Goal: Information Seeking & Learning: Learn about a topic

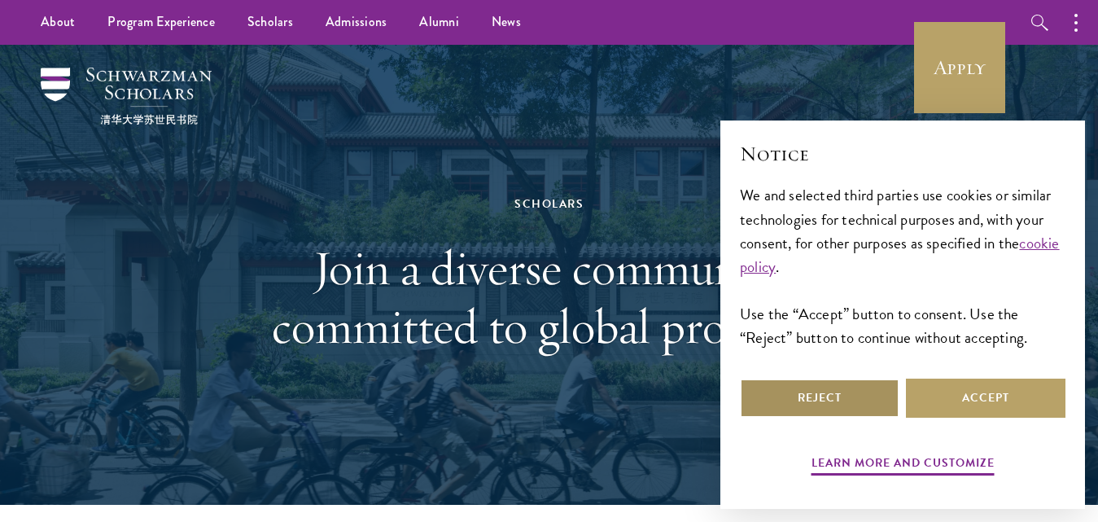
click at [862, 390] on button "Reject" at bounding box center [820, 398] width 160 height 39
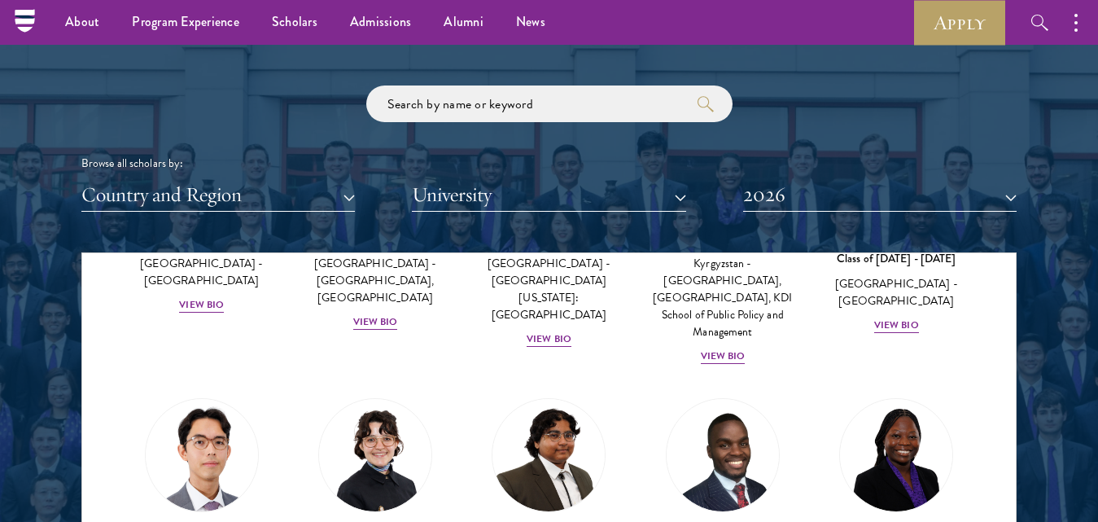
scroll to position [1873, 0]
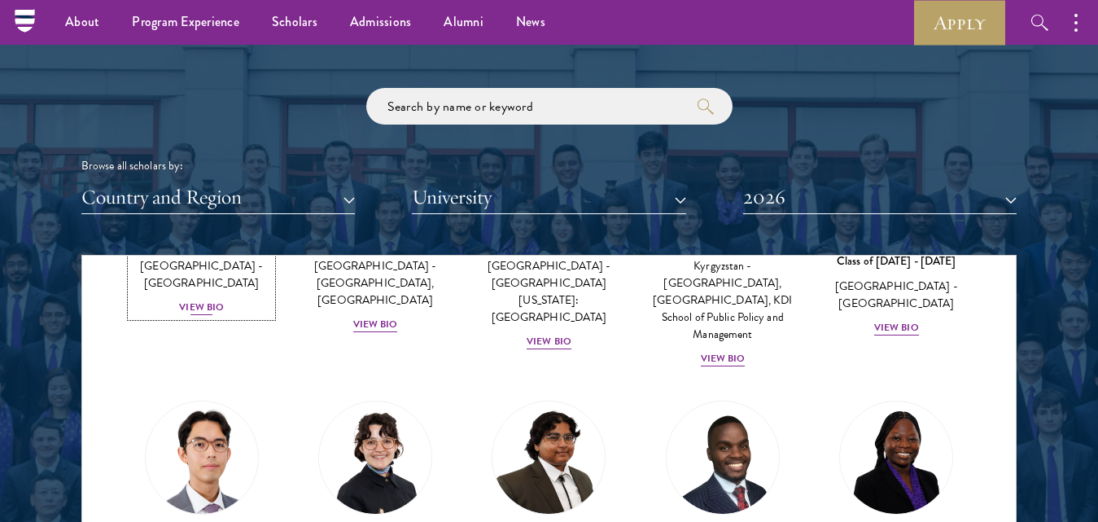
click at [205, 300] on div "View Bio" at bounding box center [201, 307] width 45 height 15
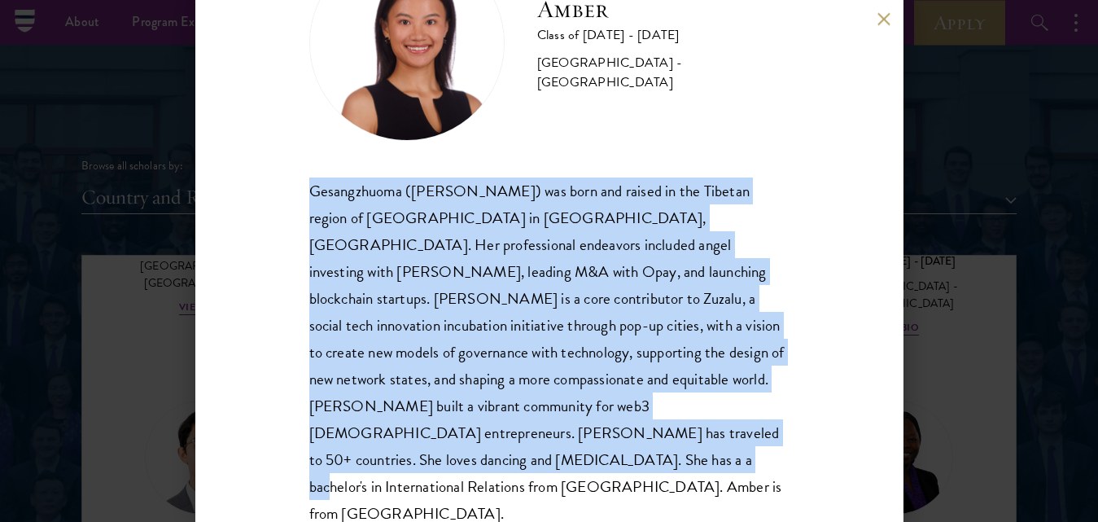
scroll to position [104, 0]
drag, startPoint x: 309, startPoint y: 187, endPoint x: 572, endPoint y: 467, distance: 384.2
click at [572, 467] on div "Gesangzhuoma ([PERSON_NAME]) was born and raised in the Tibetan region of [GEOG…" at bounding box center [549, 352] width 480 height 350
copy div "Gesangzhuoma ([PERSON_NAME]) was born and raised in the Tibetan region of [GEOG…"
click at [597, 179] on div "Gesangzhuoma ([PERSON_NAME]) was born and raised in the Tibetan region of [GEOG…" at bounding box center [549, 352] width 480 height 350
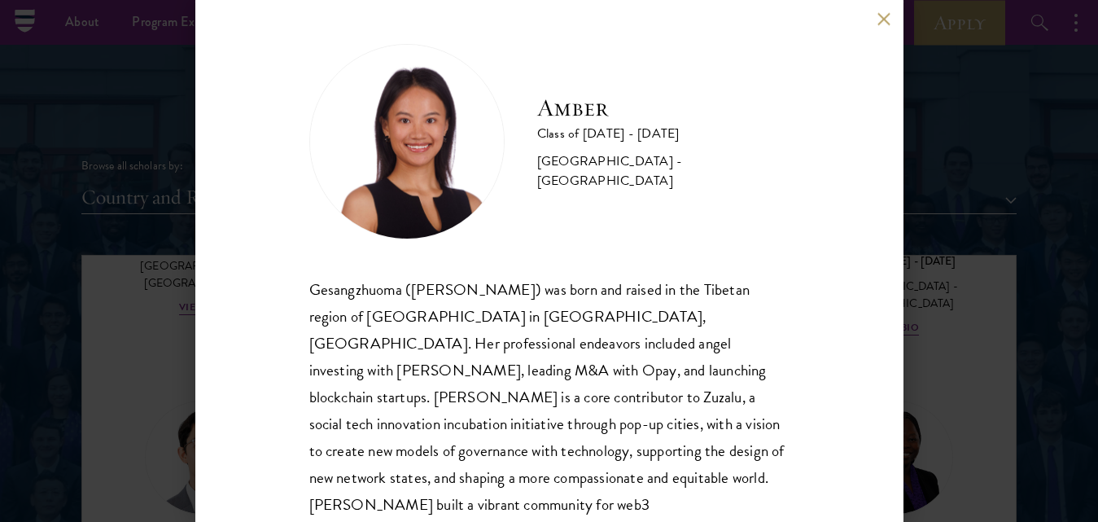
scroll to position [0, 0]
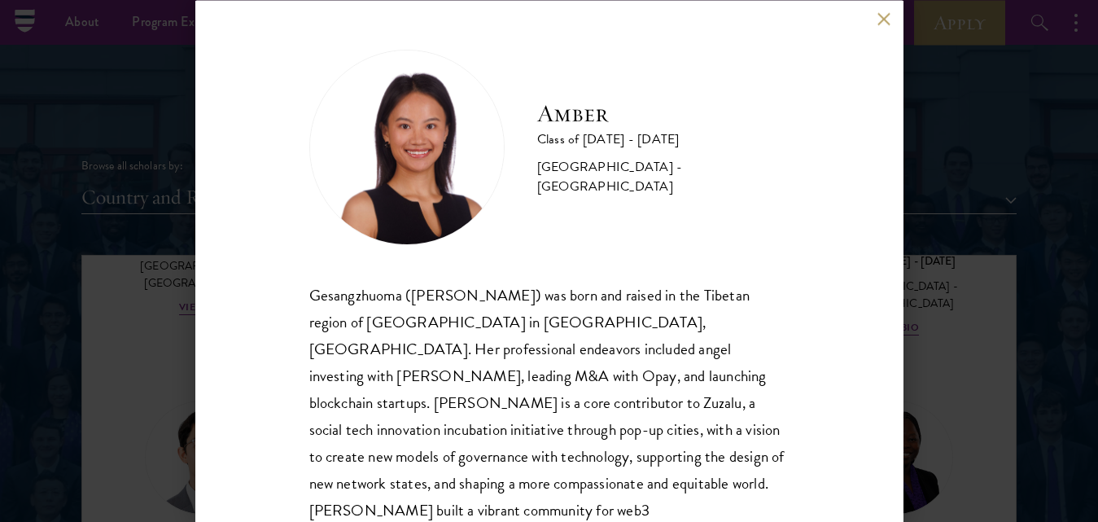
click at [881, 11] on div "Amber Class of [DATE] - [DATE] [GEOGRAPHIC_DATA] - [GEOGRAPHIC_DATA] Gesangzhuo…" at bounding box center [549, 261] width 708 height 522
click at [885, 23] on button at bounding box center [885, 19] width 14 height 14
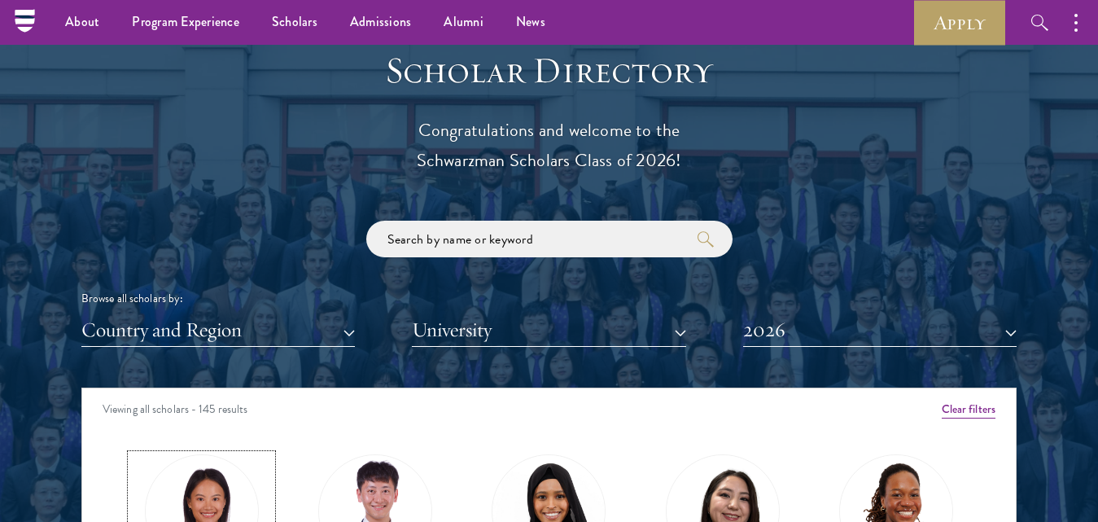
scroll to position [1629, 0]
